Goal: Task Accomplishment & Management: Manage account settings

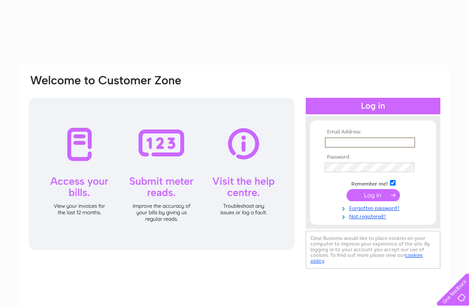
type input "thistletonfarms@hotmail.com"
click at [373, 196] on input "submit" at bounding box center [372, 195] width 53 height 12
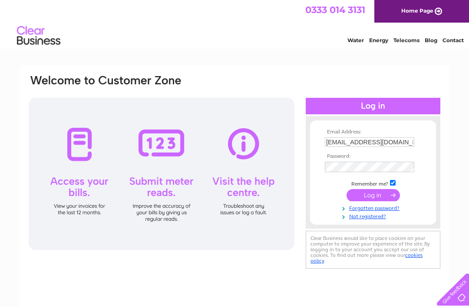
click at [382, 193] on input "submit" at bounding box center [372, 195] width 53 height 12
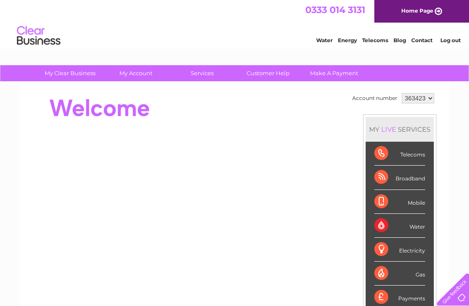
click at [379, 197] on div "Mobile" at bounding box center [399, 202] width 51 height 24
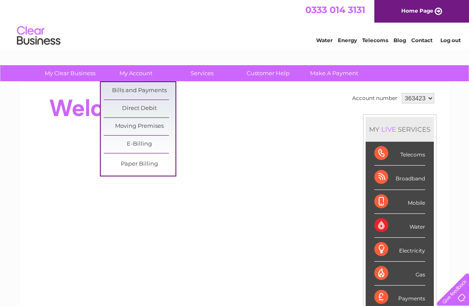
click at [159, 90] on link "Bills and Payments" at bounding box center [140, 90] width 72 height 17
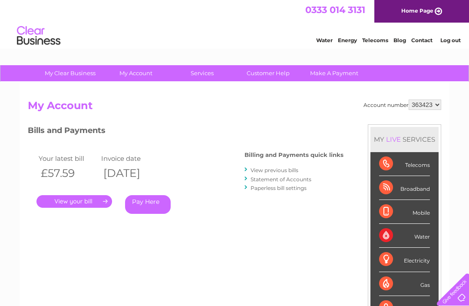
click at [101, 198] on link "." at bounding box center [74, 201] width 76 height 13
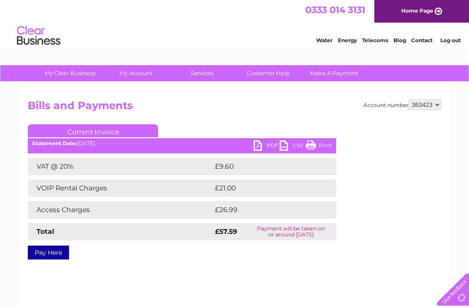
click at [277, 152] on link "PDF" at bounding box center [267, 146] width 26 height 13
